Goal: Task Accomplishment & Management: Manage account settings

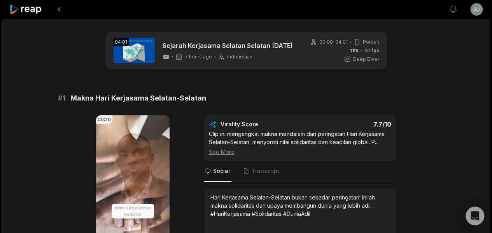
click at [478, 8] on html "View notifications Open user menu 04:01 Sejarah Kerjasama Selatan Selatan [DATE…" at bounding box center [246, 116] width 492 height 233
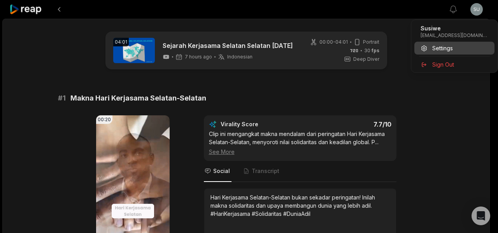
click at [438, 44] on span "Settings" at bounding box center [442, 48] width 21 height 8
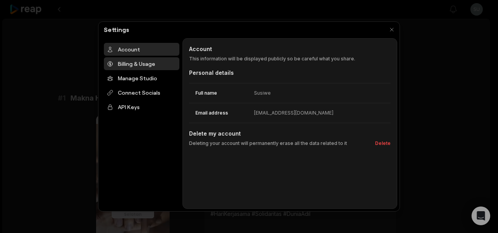
click at [135, 65] on div "Billing & Usage" at bounding box center [141, 63] width 75 height 13
click at [435, 143] on div at bounding box center [249, 116] width 498 height 233
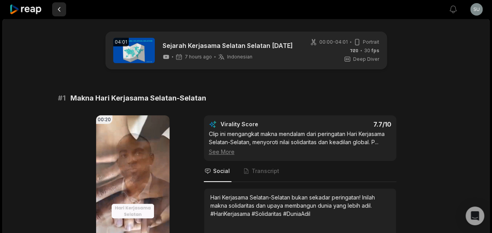
click at [58, 12] on button at bounding box center [59, 9] width 14 height 14
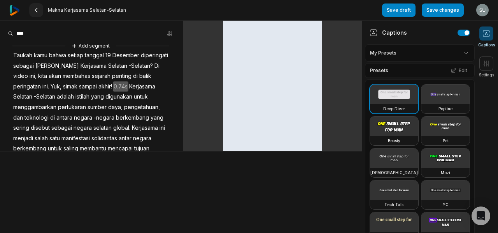
click at [38, 11] on icon at bounding box center [36, 10] width 6 height 6
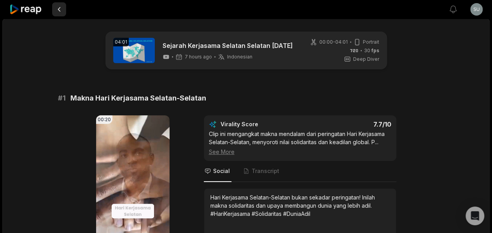
click at [63, 8] on button at bounding box center [59, 9] width 14 height 14
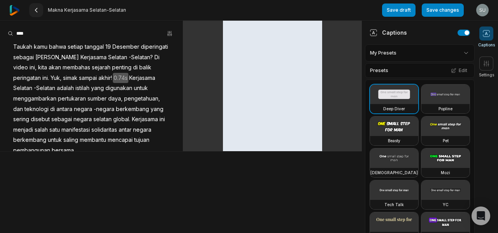
click at [32, 9] on button at bounding box center [36, 10] width 14 height 14
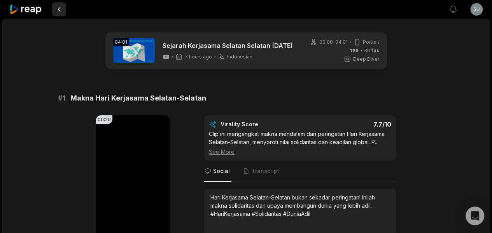
click at [60, 14] on button at bounding box center [59, 9] width 14 height 14
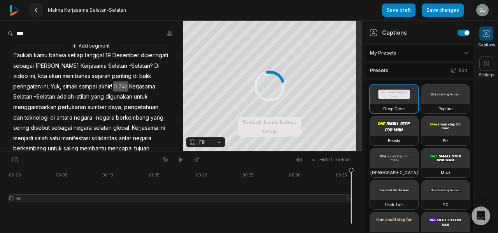
click at [34, 12] on icon at bounding box center [36, 10] width 6 height 6
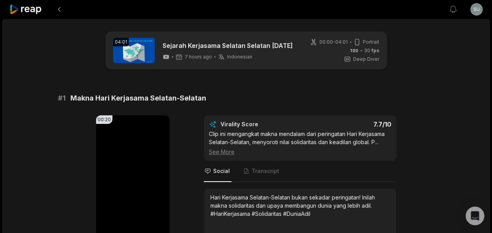
click at [27, 7] on icon at bounding box center [25, 9] width 33 height 11
